Goal: Information Seeking & Learning: Learn about a topic

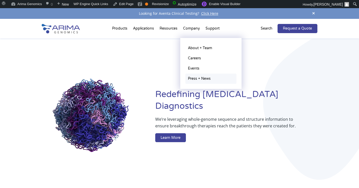
click at [199, 80] on link "Press + News" at bounding box center [210, 79] width 51 height 10
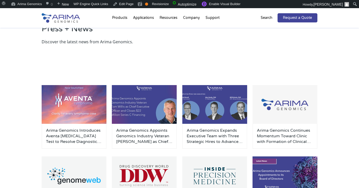
scroll to position [32, 0]
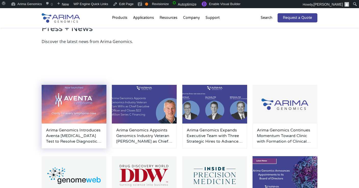
click at [81, 98] on img at bounding box center [74, 104] width 65 height 39
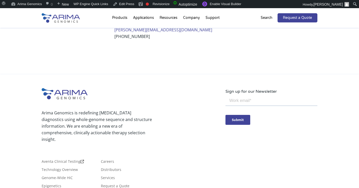
scroll to position [519, 0]
